Goal: Task Accomplishment & Management: Use online tool/utility

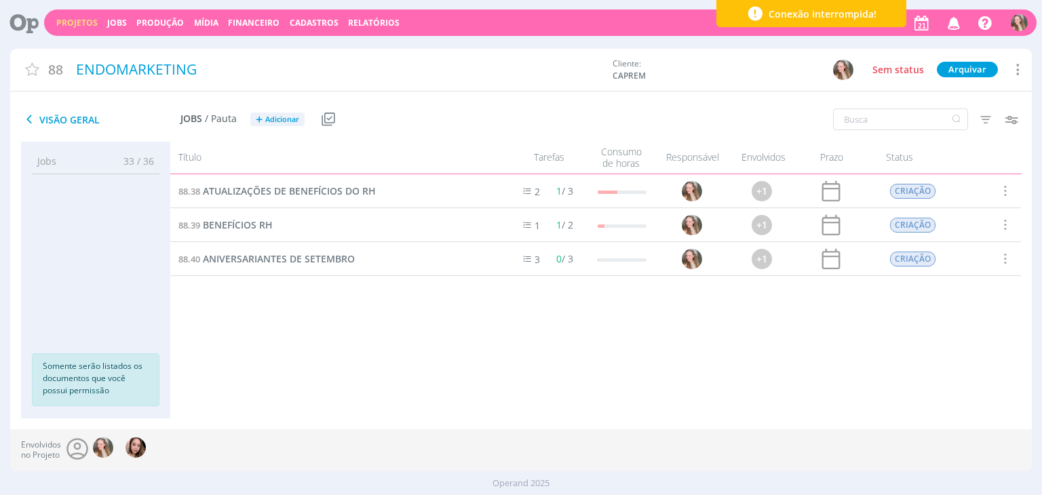
click at [80, 18] on link "Projetos" at bounding box center [76, 23] width 41 height 12
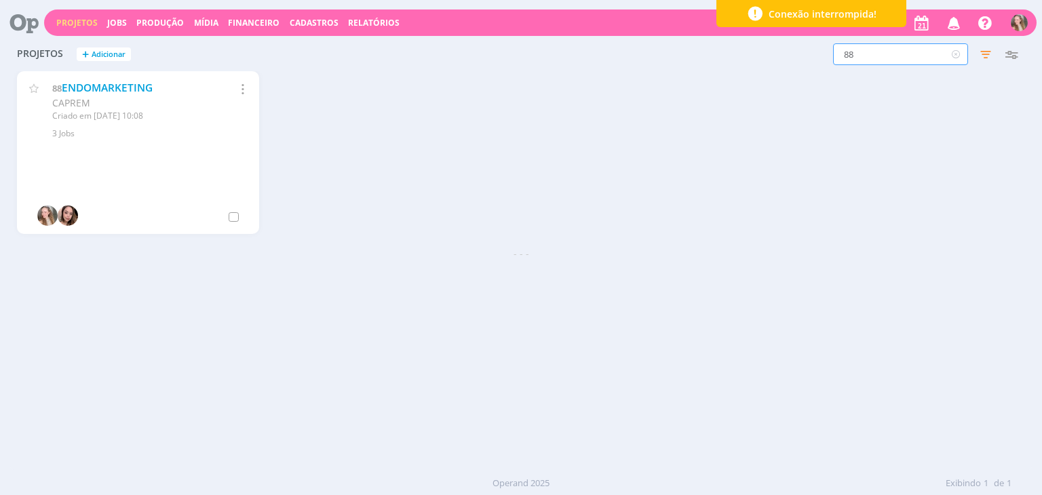
drag, startPoint x: 909, startPoint y: 52, endPoint x: 744, endPoint y: 60, distance: 165.8
click at [744, 60] on div "88 Filtros Filtrar Limpar 88 Status Clientes 3 selecionados Data de criação a S…" at bounding box center [840, 54] width 369 height 22
type input "8"
type input "632"
click at [106, 99] on link "CRONOGRAMA AGOSTO/2025" at bounding box center [97, 95] width 90 height 29
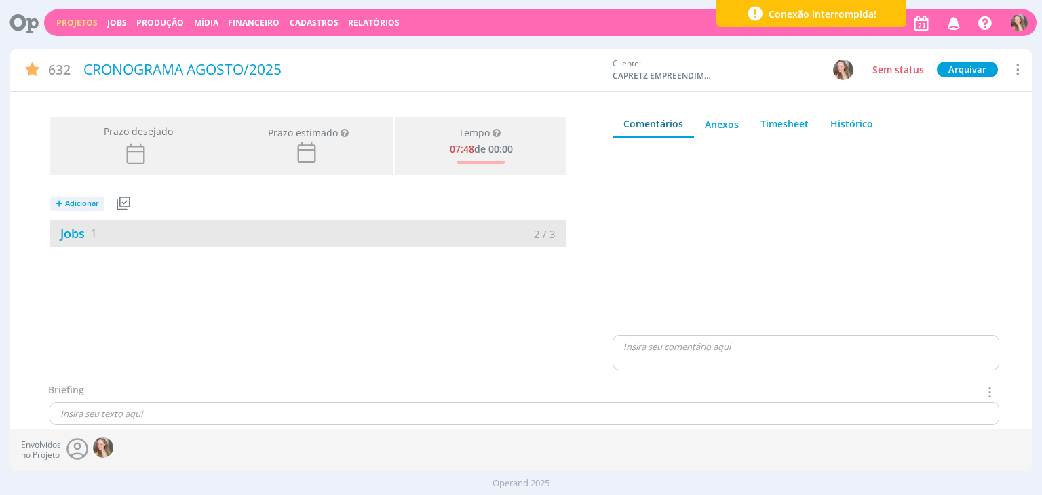
click at [182, 232] on div "Jobs 1" at bounding box center [179, 234] width 259 height 18
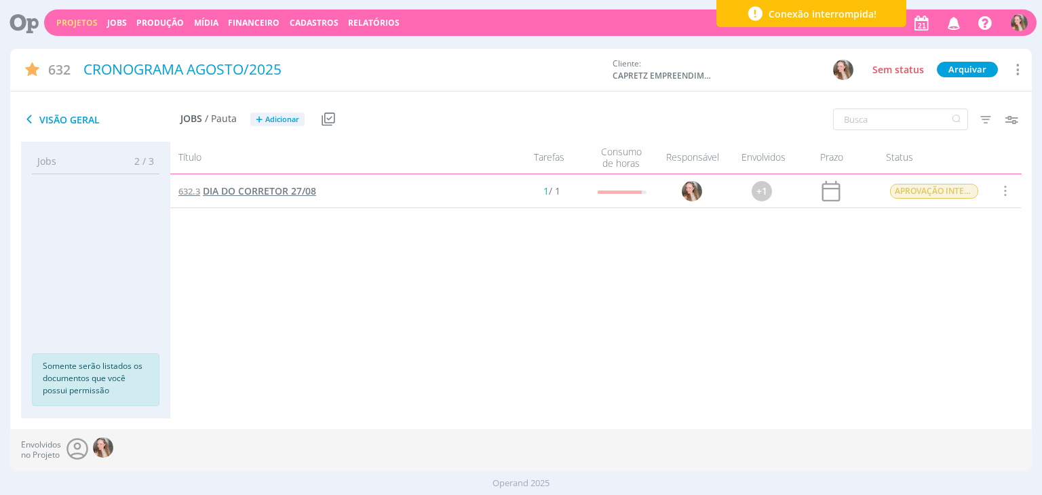
click at [235, 187] on span "DIA DO CORRETOR 27/08" at bounding box center [259, 191] width 113 height 13
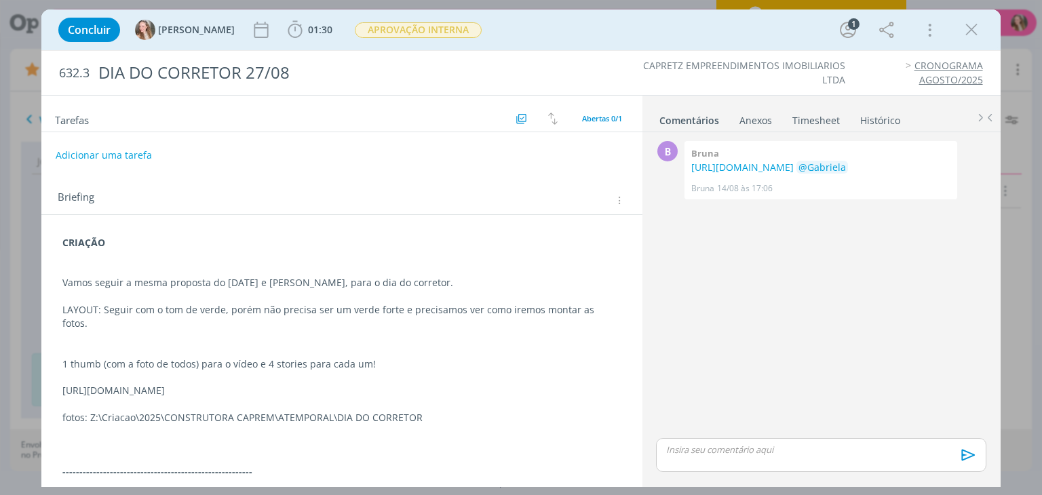
drag, startPoint x: 544, startPoint y: 373, endPoint x: 5, endPoint y: 365, distance: 539.5
click at [5, 365] on div "Concluir [PERSON_NAME] 01:30 Iniciar Apontar Data * [DATE] Horas * 00:00 Tarefa…" at bounding box center [521, 247] width 1042 height 495
copy div "[URL][DOMAIN_NAME]"
